Goal: Transaction & Acquisition: Purchase product/service

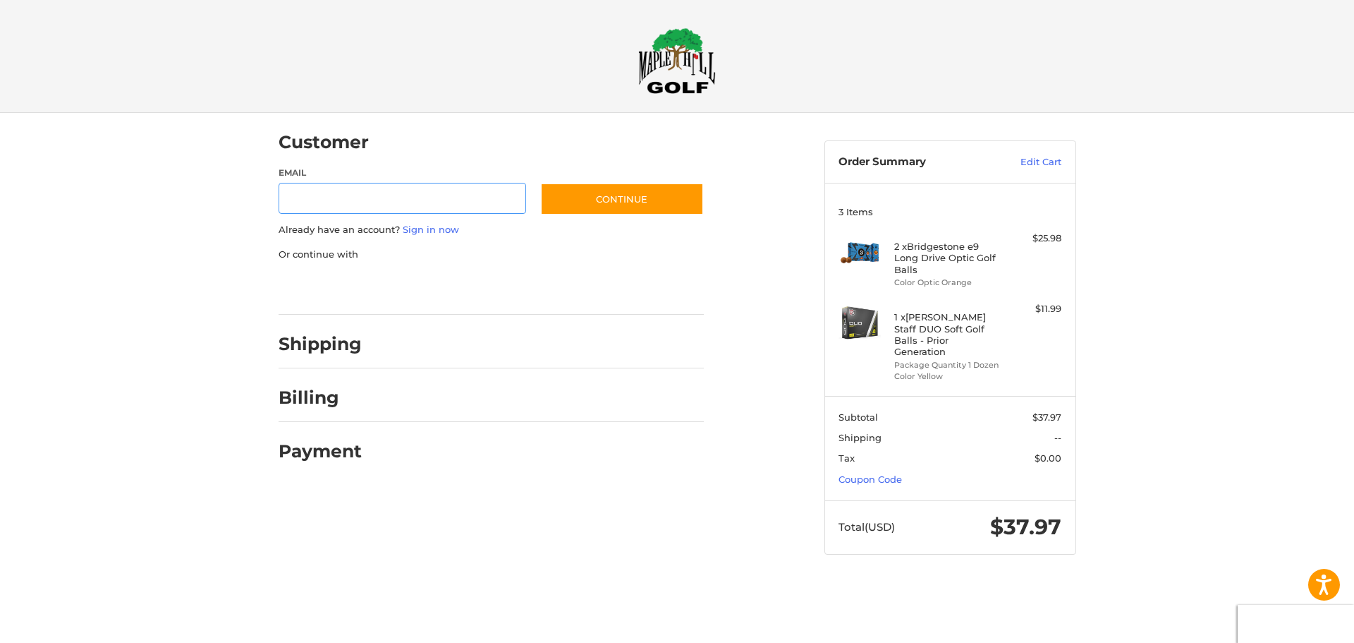
click at [419, 199] on input "Email" at bounding box center [403, 199] width 248 height 32
type input "**********"
click at [610, 202] on button "Continue" at bounding box center [622, 199] width 164 height 32
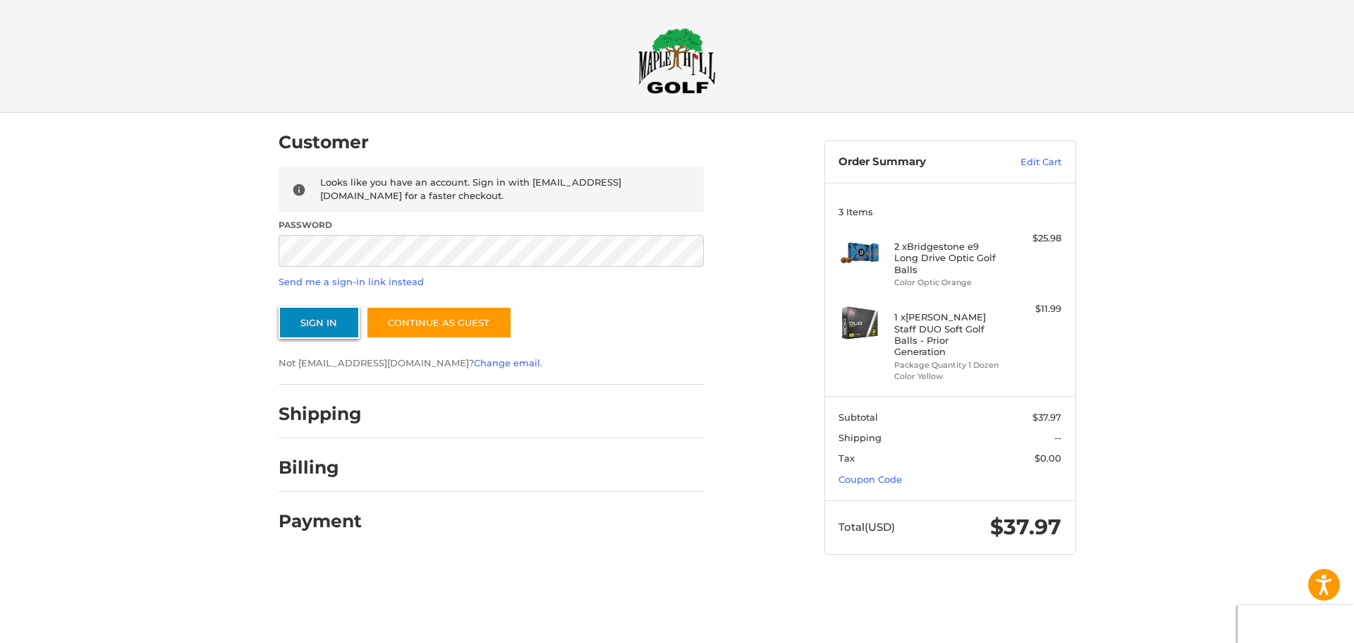
click at [334, 322] on button "Sign In" at bounding box center [319, 322] width 81 height 32
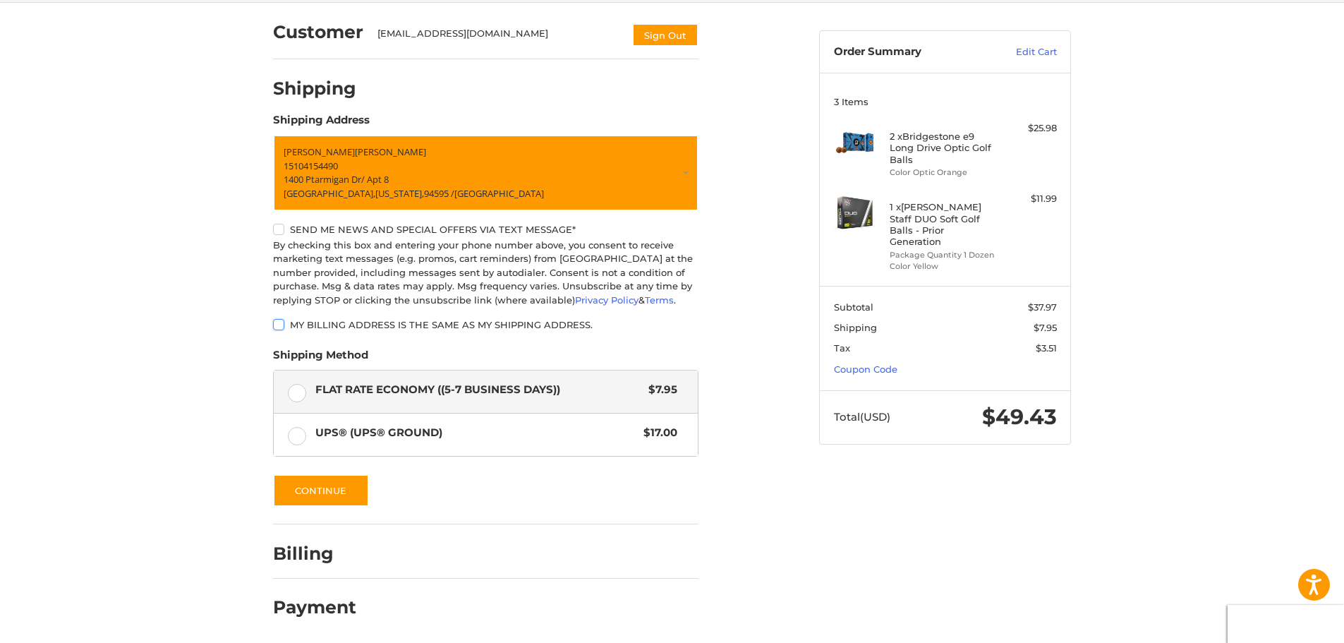
scroll to position [112, 0]
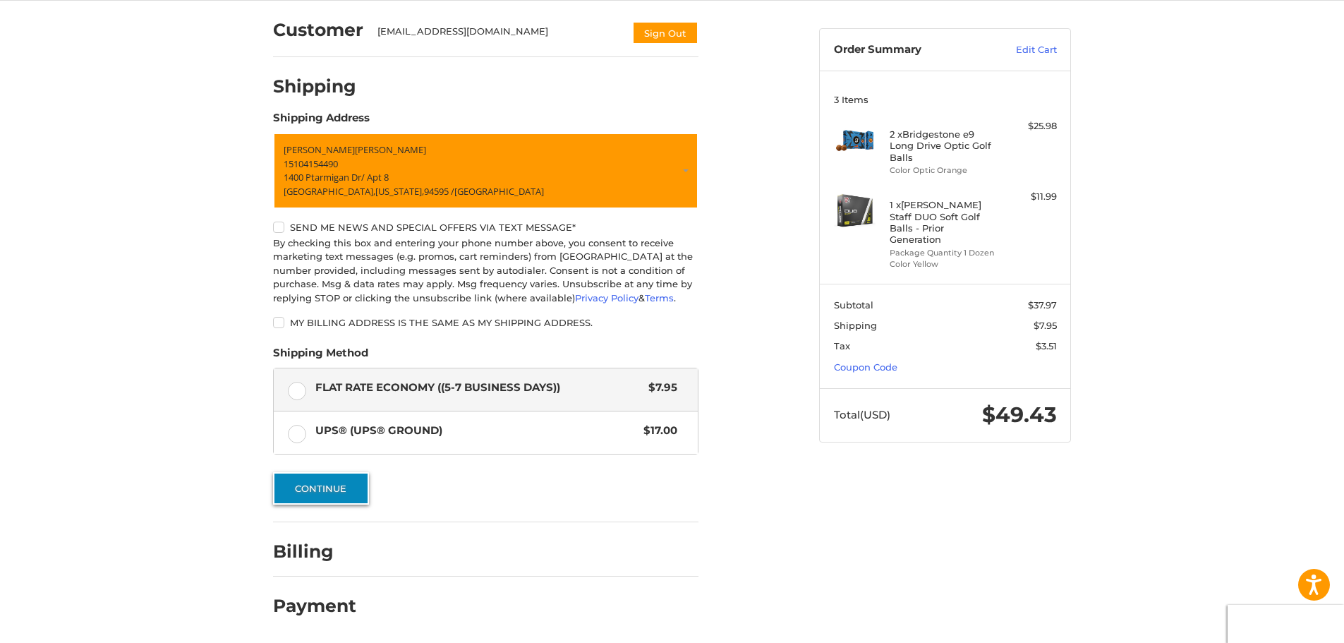
click at [333, 492] on button "Continue" at bounding box center [321, 488] width 96 height 32
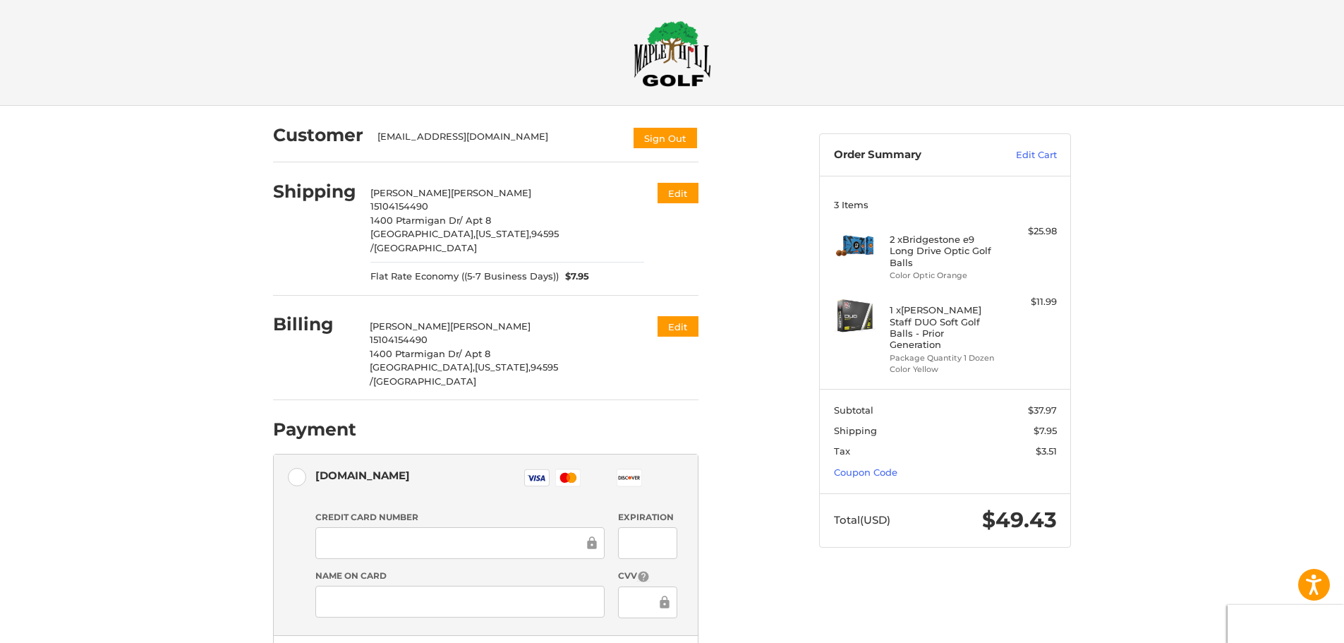
scroll to position [0, 0]
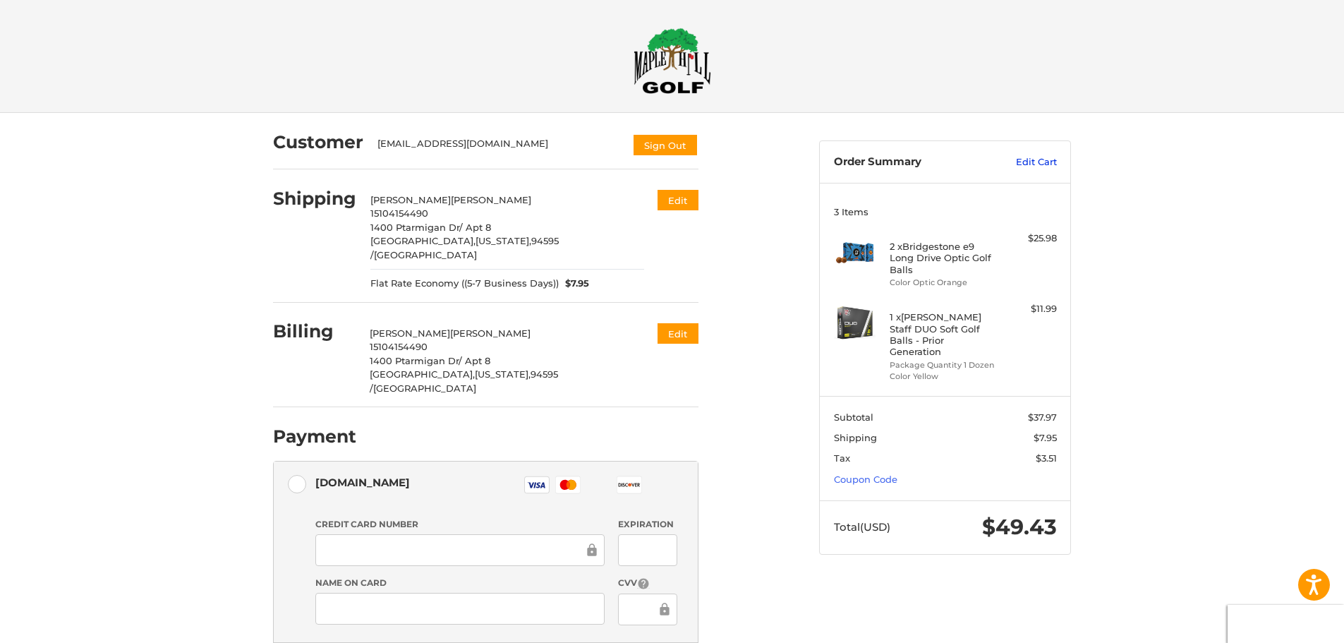
click at [1035, 159] on link "Edit Cart" at bounding box center [1020, 162] width 71 height 14
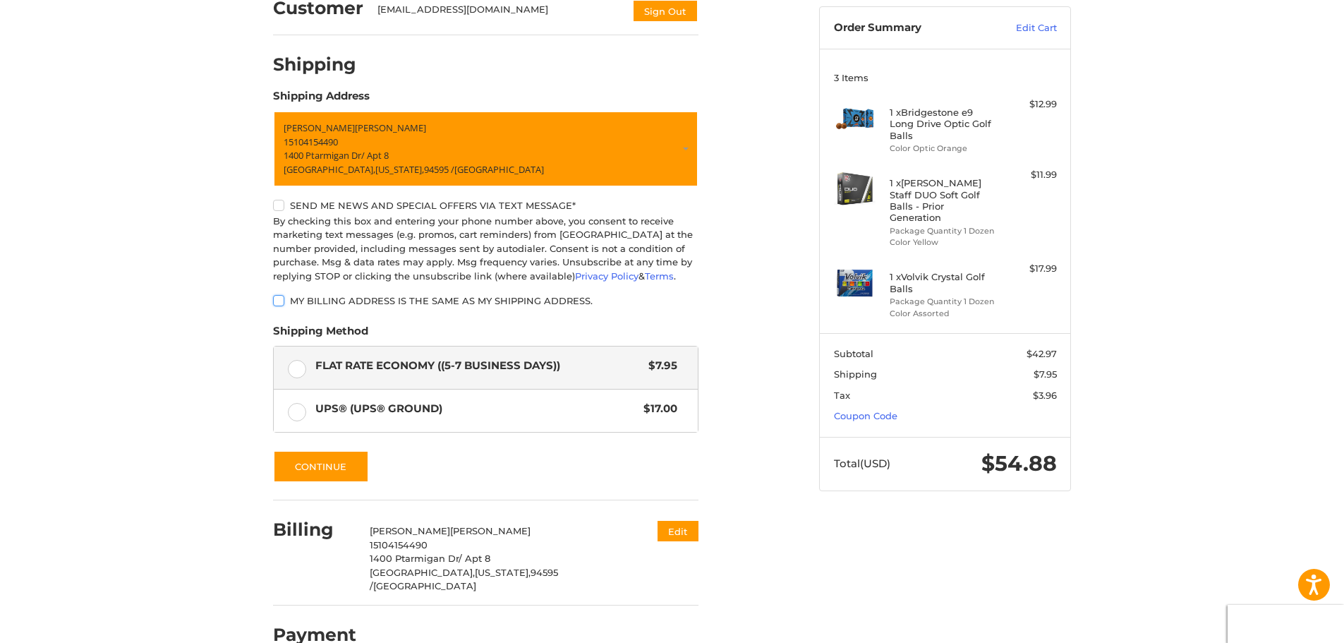
scroll to position [150, 0]
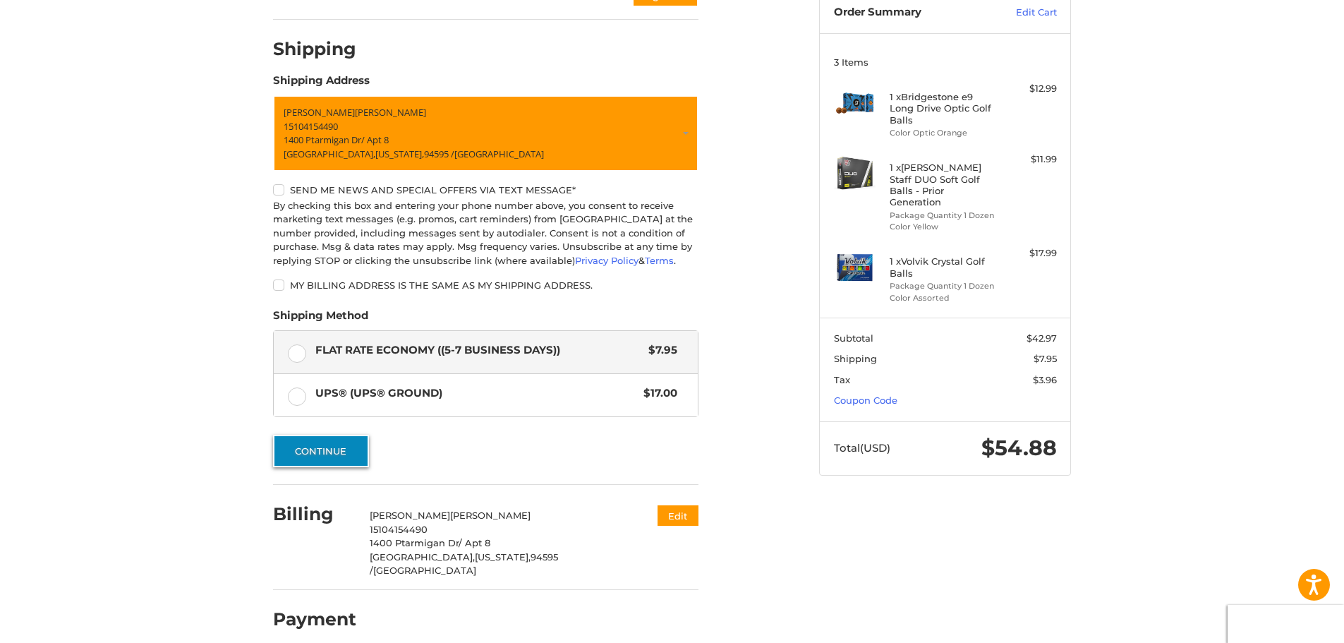
click at [327, 454] on button "Continue" at bounding box center [321, 450] width 96 height 32
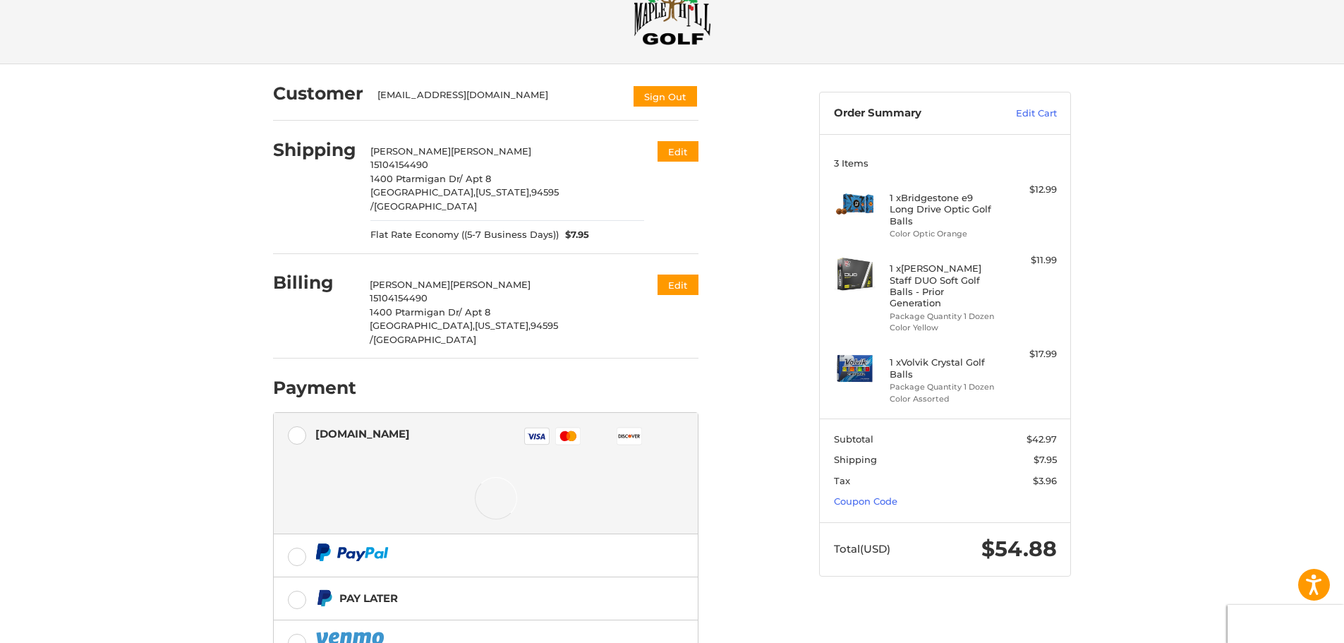
scroll to position [130, 0]
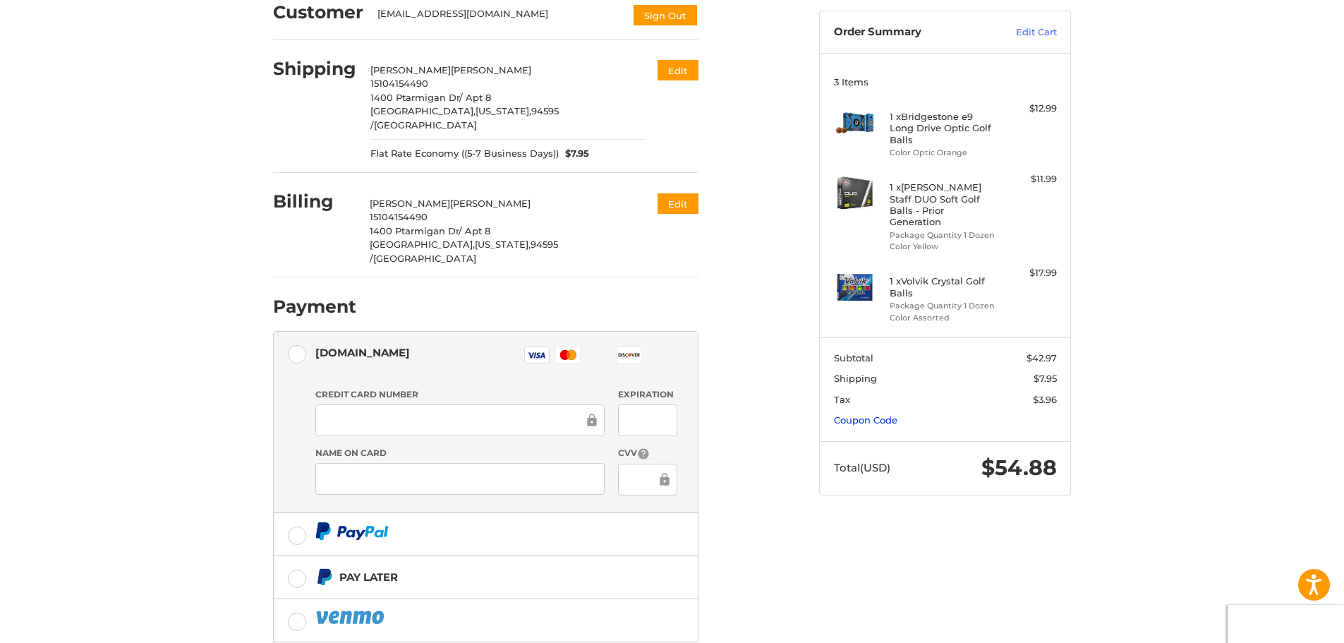
click at [859, 414] on link "Coupon Code" at bounding box center [865, 419] width 63 height 11
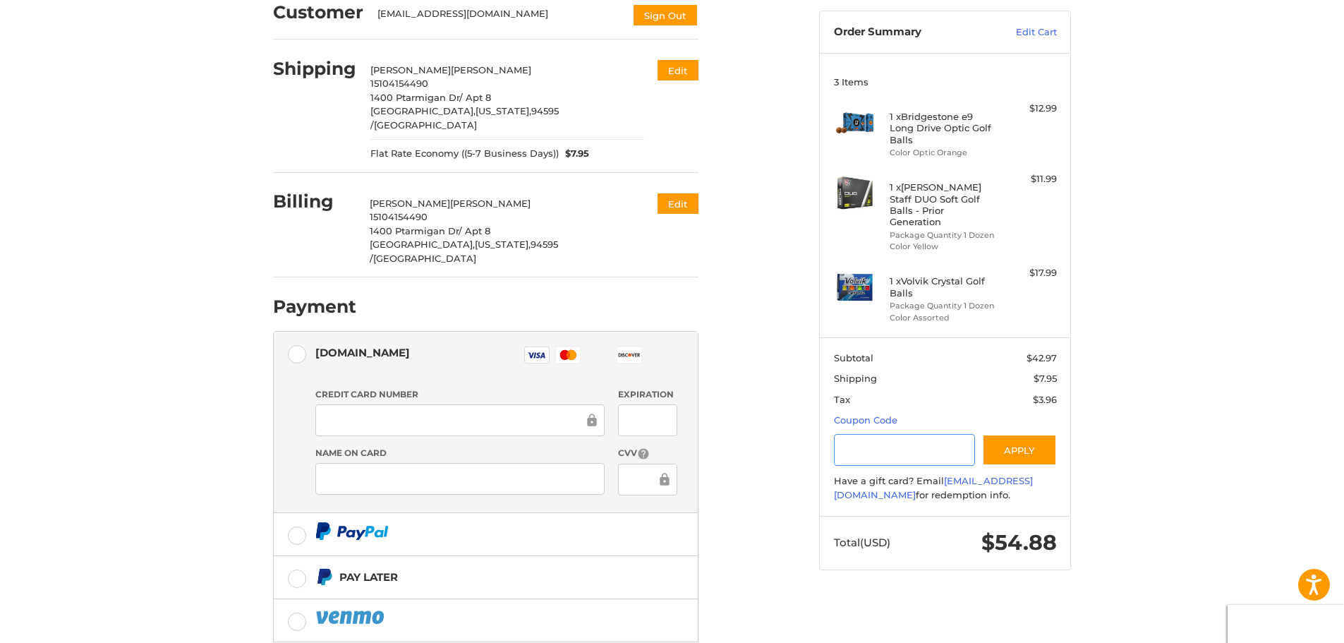
click at [875, 439] on input "Gift Certificate or Coupon Code" at bounding box center [905, 450] width 142 height 32
type input "*"
type input "*********"
click at [1031, 443] on button "Apply" at bounding box center [1019, 450] width 75 height 32
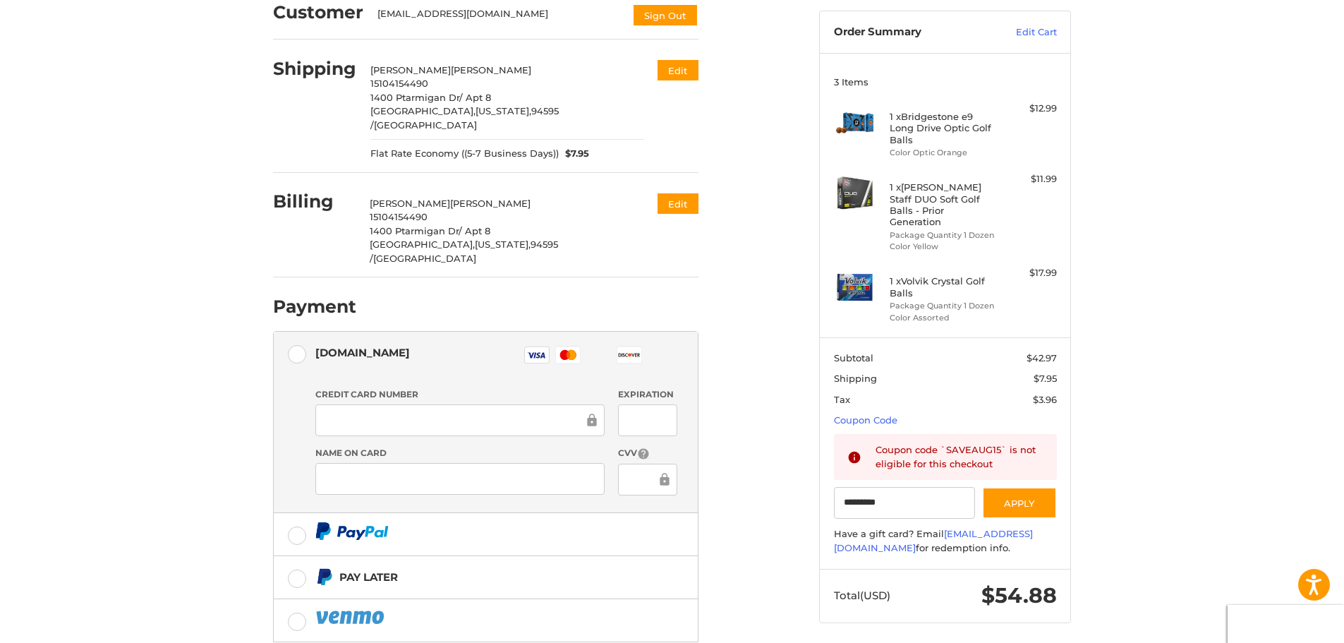
scroll to position [190, 0]
